Goal: Task Accomplishment & Management: Use online tool/utility

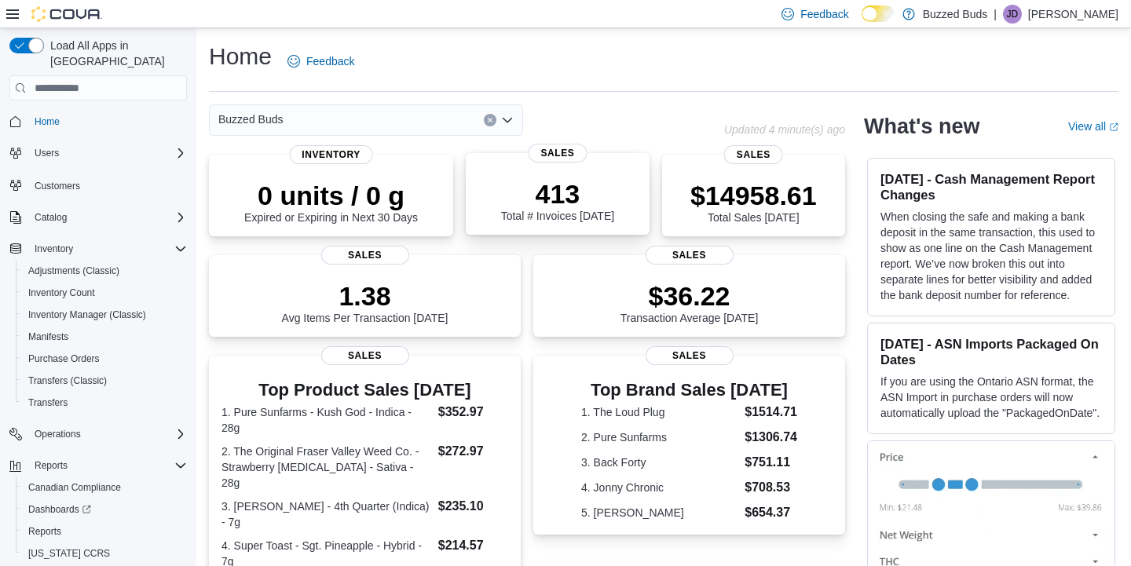
click at [566, 175] on div "413 Total # Invoices Today" at bounding box center [557, 197] width 158 height 50
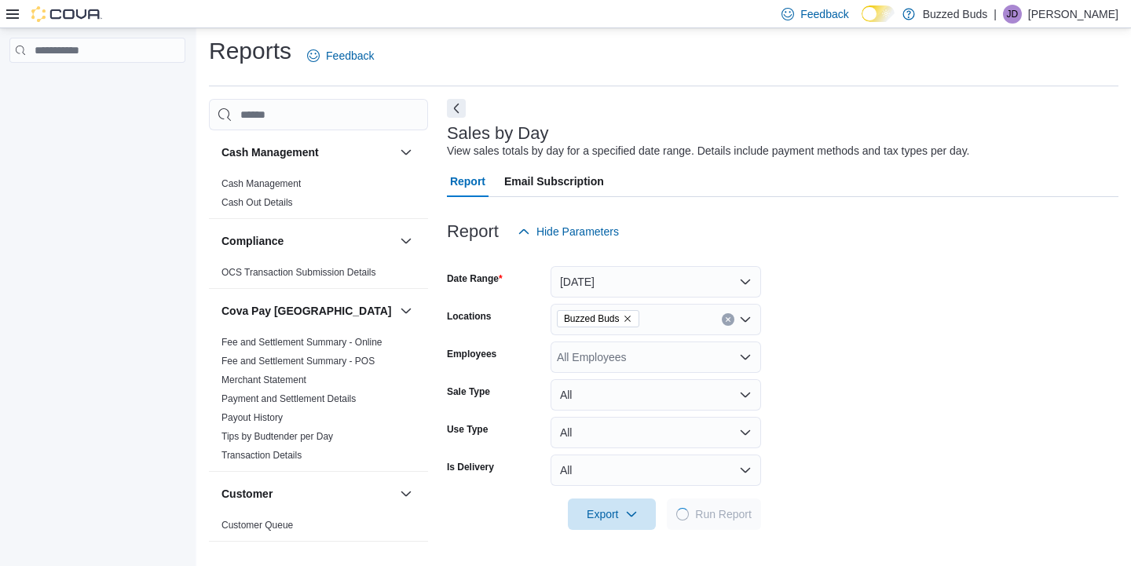
scroll to position [7, 0]
click at [624, 358] on div "All Employees" at bounding box center [655, 355] width 210 height 31
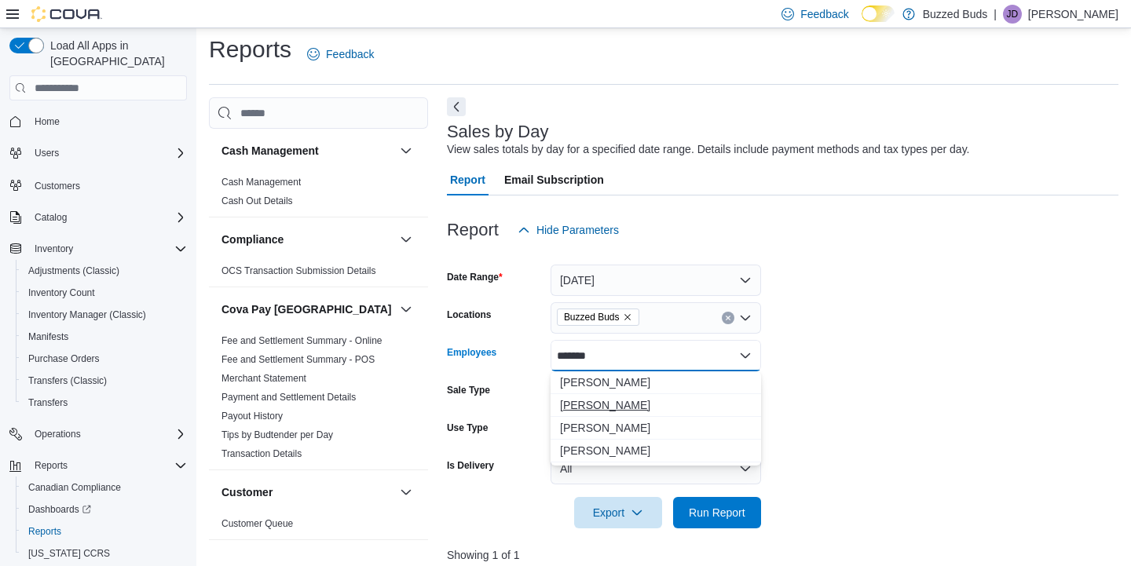
type input "*******"
click at [634, 409] on span "Michael Dvorak" at bounding box center [656, 405] width 192 height 16
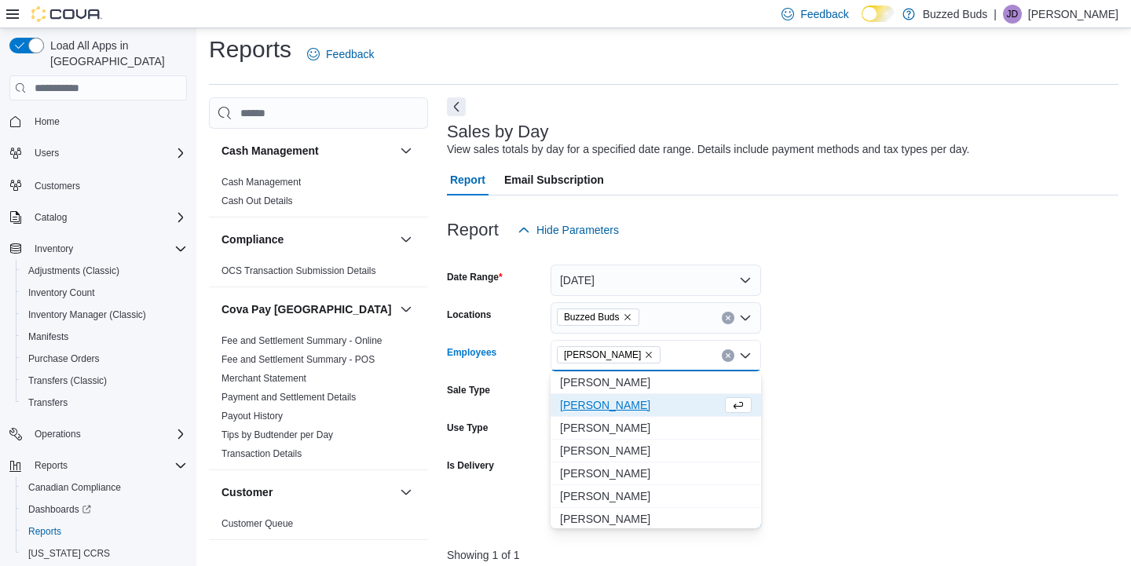
click at [873, 380] on form "Date Range Today Locations Buzzed Buds Employees Michael Dvorak Combo box. Sele…" at bounding box center [782, 387] width 671 height 283
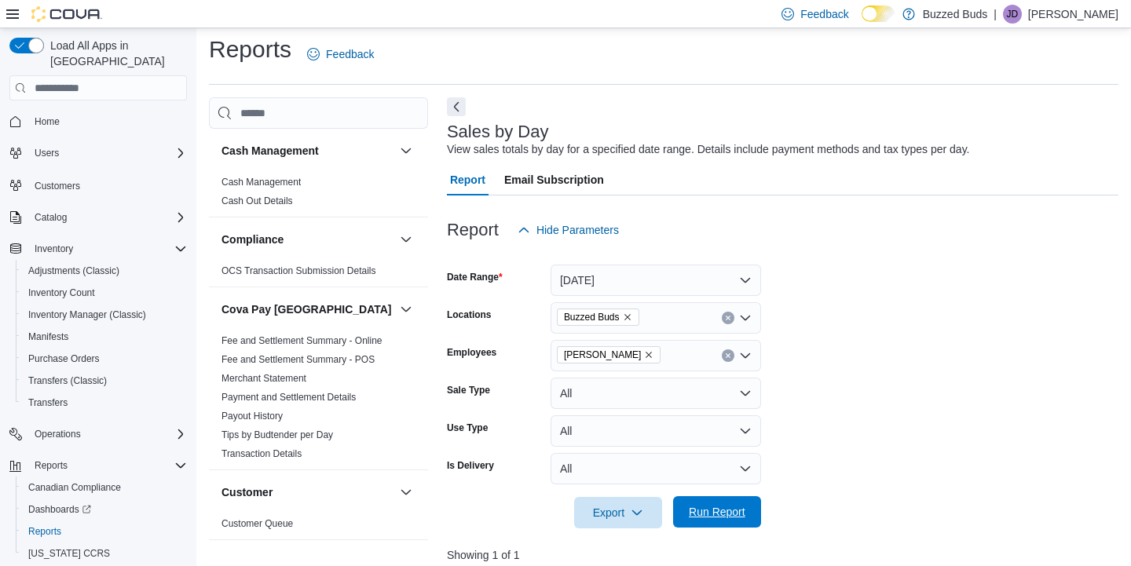
click at [716, 505] on span "Run Report" at bounding box center [717, 512] width 57 height 16
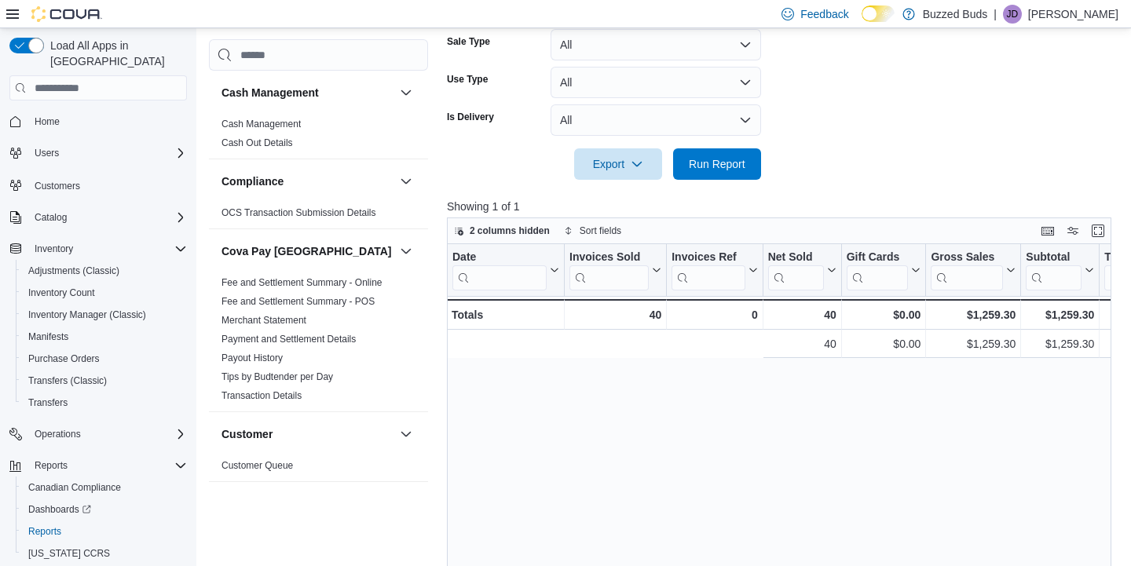
scroll to position [0, 1410]
